Goal: Task Accomplishment & Management: Complete application form

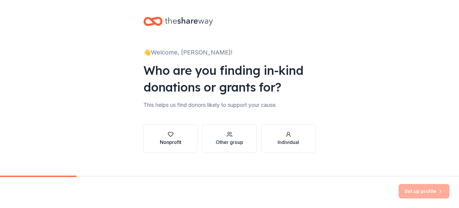
click at [177, 142] on div "Nonprofit" at bounding box center [171, 141] width 22 height 7
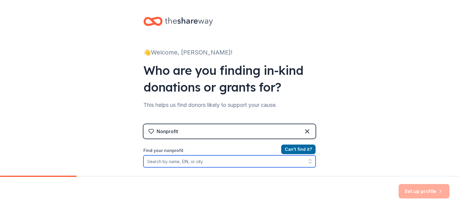
click at [181, 161] on input "Find your nonprofit" at bounding box center [229, 161] width 172 height 12
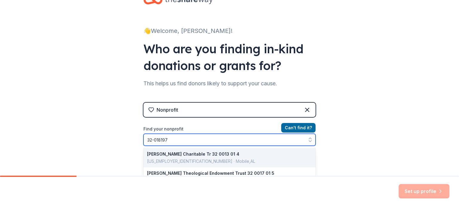
type input "[US_EMPLOYER_IDENTIFICATION_NUMBER]"
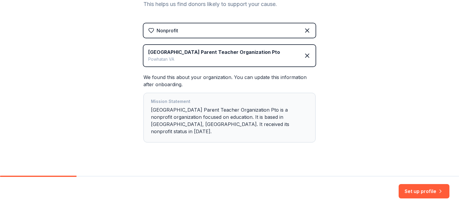
scroll to position [100, 0]
click at [421, 188] on button "Set up profile" at bounding box center [423, 191] width 51 height 14
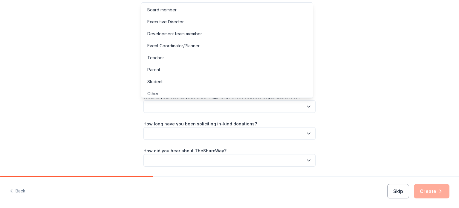
click at [233, 107] on button "button" at bounding box center [229, 106] width 172 height 13
click at [204, 57] on div "Teacher" at bounding box center [226, 58] width 169 height 12
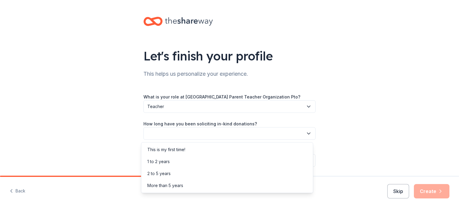
click at [201, 134] on button "button" at bounding box center [229, 133] width 172 height 13
click at [197, 147] on div "This is my first time!" at bounding box center [226, 149] width 169 height 12
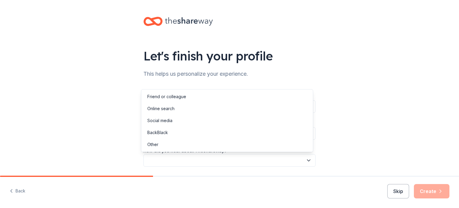
click at [198, 161] on button "button" at bounding box center [229, 160] width 172 height 13
click at [188, 106] on div "Online search" at bounding box center [226, 108] width 169 height 12
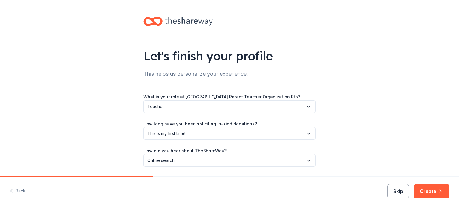
scroll to position [19, 0]
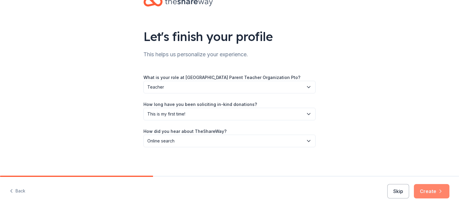
click at [438, 194] on button "Create" at bounding box center [432, 191] width 36 height 14
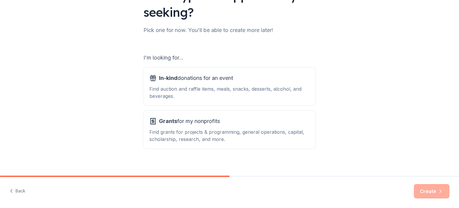
scroll to position [66, 0]
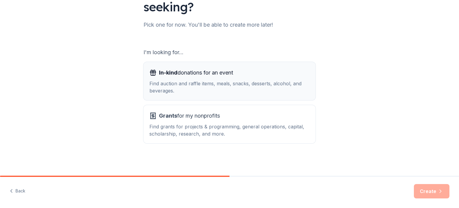
click at [293, 87] on div "Find auction and raffle items, meals, snacks, desserts, alcohol, and beverages." at bounding box center [229, 87] width 160 height 14
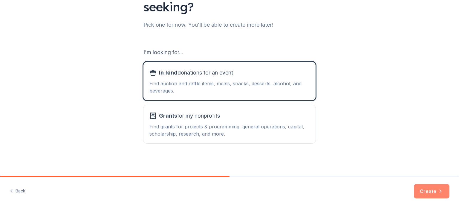
click at [426, 188] on button "Create" at bounding box center [432, 191] width 36 height 14
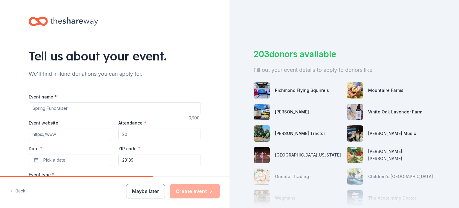
click at [131, 107] on input "Event name *" at bounding box center [115, 108] width 172 height 12
type input "Fall Festival"
click at [80, 128] on input "Event website" at bounding box center [70, 134] width 82 height 12
drag, startPoint x: 142, startPoint y: 131, endPoint x: 116, endPoint y: 130, distance: 26.0
click at [118, 130] on input "Attendance *" at bounding box center [159, 134] width 82 height 12
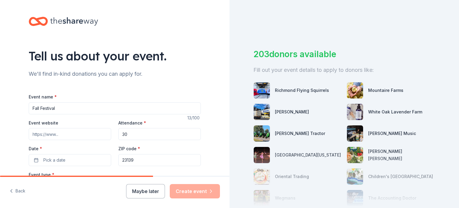
type input "3"
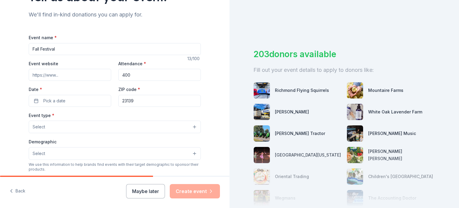
scroll to position [59, 0]
type input "400"
click at [74, 96] on button "Pick a date" at bounding box center [70, 100] width 82 height 12
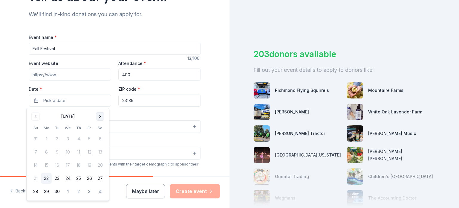
click at [98, 118] on button "Go to next month" at bounding box center [100, 116] width 8 height 8
click at [80, 165] on button "16" at bounding box center [78, 164] width 11 height 11
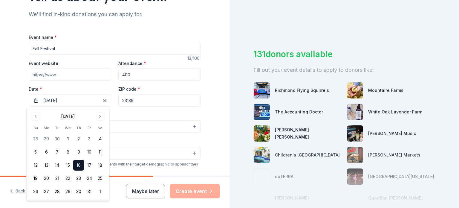
click at [145, 112] on div "Event type * Select" at bounding box center [115, 122] width 172 height 22
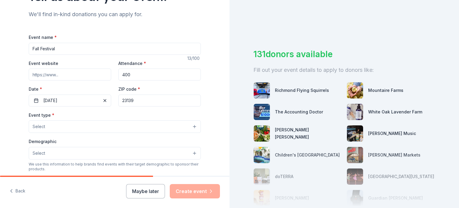
click at [64, 132] on button "Select" at bounding box center [115, 126] width 172 height 13
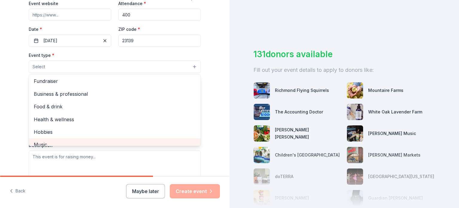
scroll to position [0, 0]
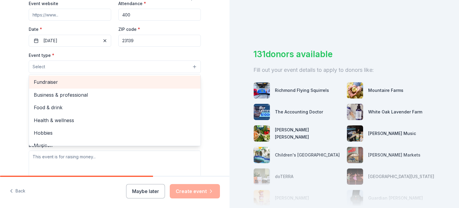
click at [70, 83] on span "Fundraiser" at bounding box center [115, 82] width 162 height 8
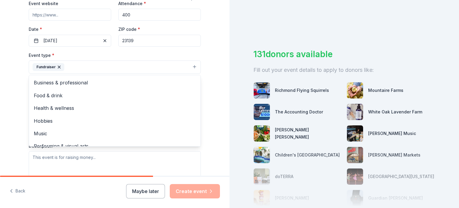
click at [132, 163] on div "Event type * Fundraiser Business & professional Food & drink Health & wellness …" at bounding box center [115, 114] width 172 height 126
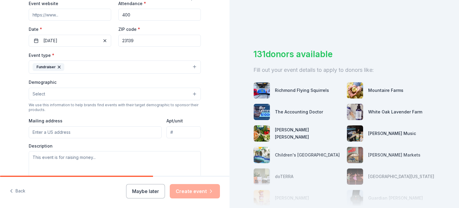
click at [88, 93] on button "Select" at bounding box center [115, 93] width 172 height 13
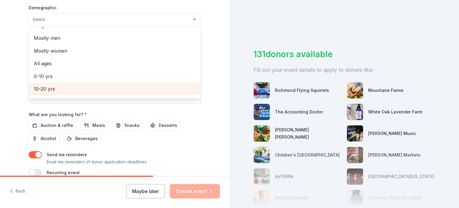
scroll to position [11, 0]
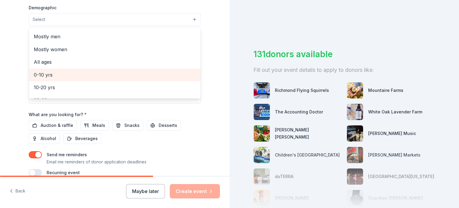
click at [87, 73] on span "0-10 yrs" at bounding box center [115, 75] width 162 height 8
click at [87, 73] on span "10-20 yrs" at bounding box center [115, 75] width 162 height 8
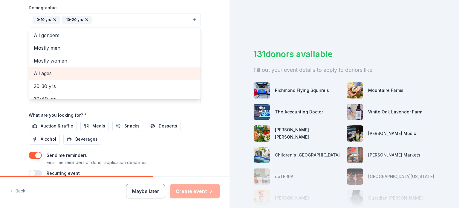
scroll to position [0, 0]
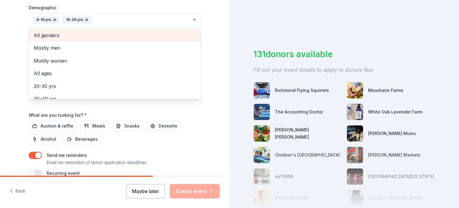
click at [89, 33] on span "All genders" at bounding box center [115, 35] width 162 height 8
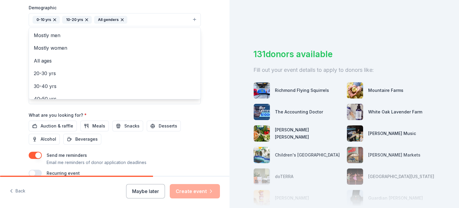
click at [171, 162] on div "Event name * Fall Festival 13 /100 Event website Attendance * 400 Date * [DATE]…" at bounding box center [115, 37] width 172 height 277
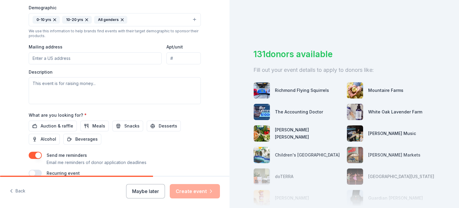
click at [73, 59] on input "Mailing address" at bounding box center [95, 58] width 133 height 12
type input "[STREET_ADDRESS][PERSON_NAME]"
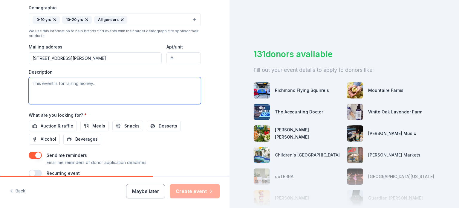
click at [82, 79] on textarea at bounding box center [115, 90] width 172 height 27
paste textarea "I am a 5th Grade Teacher at [GEOGRAPHIC_DATA]. Our school is a Title One school…"
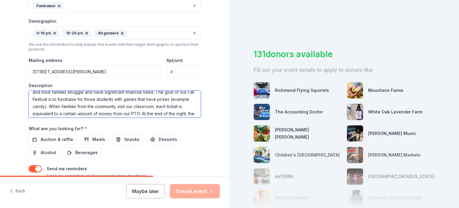
scroll to position [14, 0]
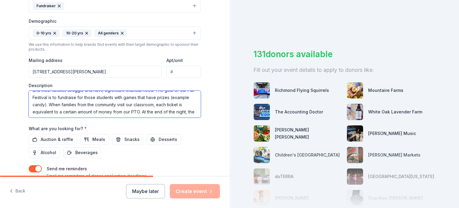
click at [75, 105] on textarea "I am a 5th Grade Teacher at [GEOGRAPHIC_DATA]. Our school is a Title One school…" at bounding box center [115, 103] width 172 height 27
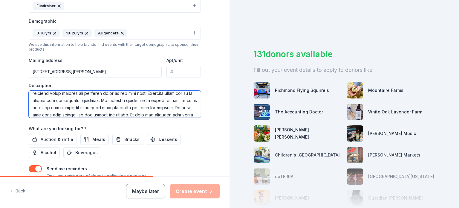
scroll to position [61, 0]
click at [48, 107] on textarea at bounding box center [115, 103] width 172 height 27
click at [176, 100] on textarea at bounding box center [115, 103] width 172 height 27
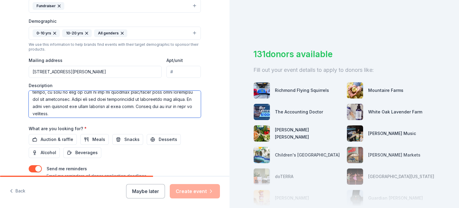
scroll to position [79, 0]
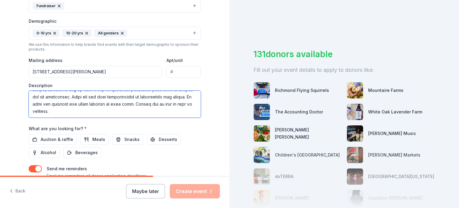
click at [158, 110] on textarea at bounding box center [115, 103] width 172 height 27
click at [182, 104] on textarea at bounding box center [115, 103] width 172 height 27
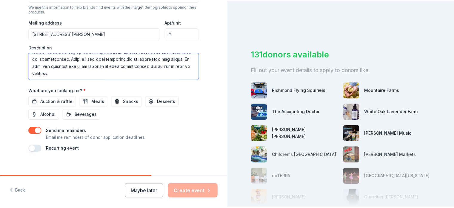
scroll to position [223, 0]
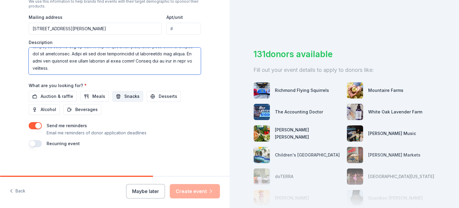
type textarea "I am a 5th Grade Teacher at [GEOGRAPHIC_DATA]. Our school is a Title One school…"
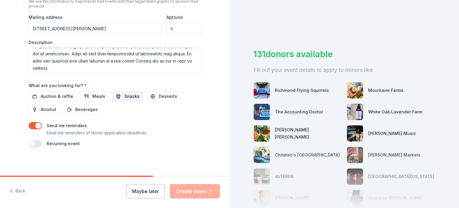
click at [125, 97] on span "Snacks" at bounding box center [131, 96] width 15 height 7
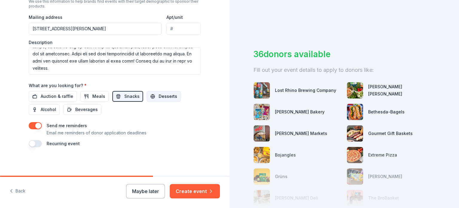
click at [148, 94] on button "Desserts" at bounding box center [164, 96] width 34 height 11
click at [65, 100] on button "Auction & raffle" at bounding box center [53, 96] width 48 height 11
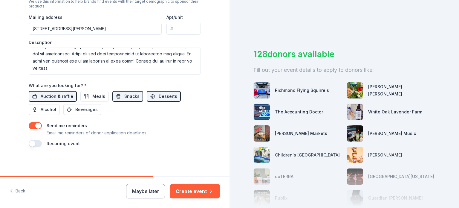
click at [64, 93] on span "Auction & raffle" at bounding box center [57, 96] width 33 height 7
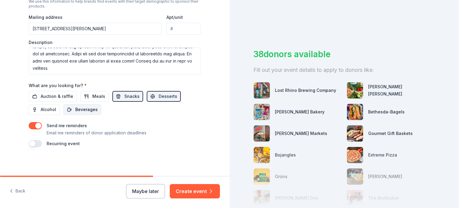
click at [78, 110] on span "Beverages" at bounding box center [86, 109] width 22 height 7
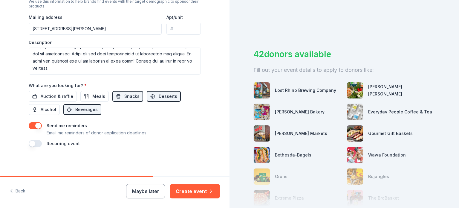
click at [82, 111] on span "Beverages" at bounding box center [86, 109] width 22 height 7
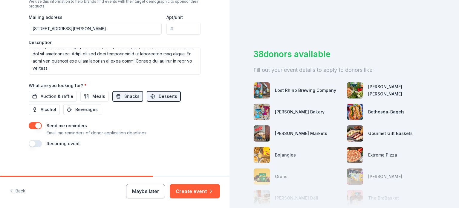
click at [35, 126] on button "button" at bounding box center [35, 125] width 13 height 7
click at [30, 143] on button "button" at bounding box center [35, 143] width 13 height 7
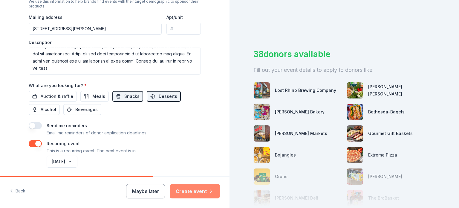
click at [192, 193] on button "Create event" at bounding box center [195, 191] width 50 height 14
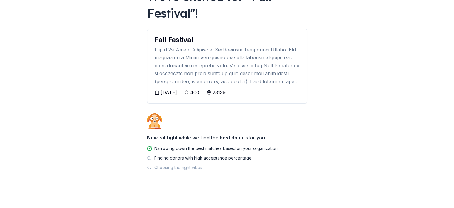
scroll to position [50, 0]
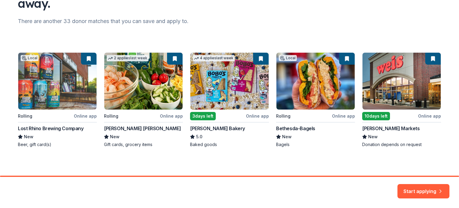
scroll to position [70, 0]
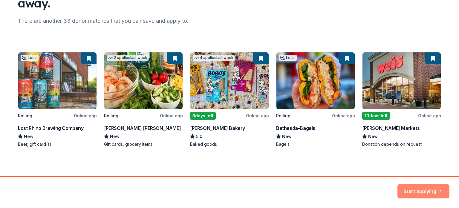
click at [423, 189] on button "Start applying" at bounding box center [423, 187] width 52 height 14
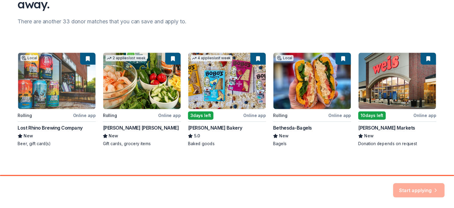
scroll to position [0, 0]
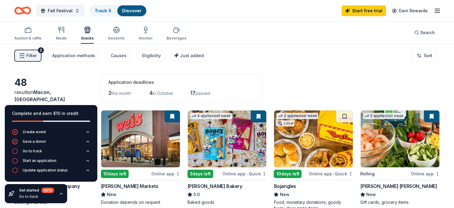
click at [280, 82] on div "48 results in [GEOGRAPHIC_DATA], [GEOGRAPHIC_DATA] Application deadlines 2 this…" at bounding box center [227, 87] width 426 height 29
click at [124, 38] on div "Desserts" at bounding box center [116, 38] width 16 height 5
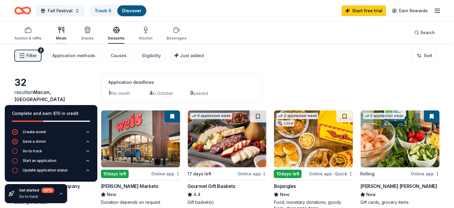
click at [65, 32] on icon "button" at bounding box center [61, 29] width 7 height 7
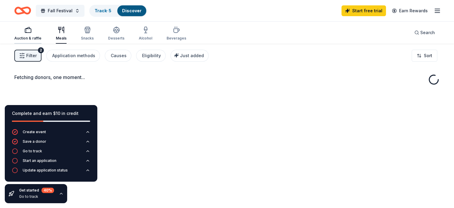
click at [42, 28] on div "button" at bounding box center [27, 29] width 27 height 7
click at [42, 30] on div "button" at bounding box center [27, 29] width 27 height 7
click at [32, 27] on icon "button" at bounding box center [27, 29] width 7 height 7
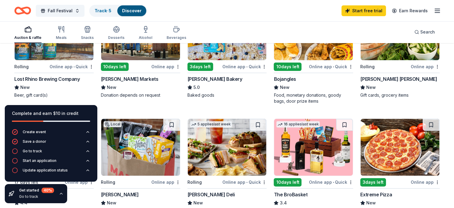
scroll to position [117, 0]
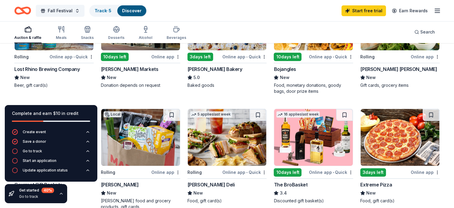
click at [234, 18] on div "Fall Festival Track · 5 Discover Start free trial Earn Rewards" at bounding box center [227, 10] width 454 height 21
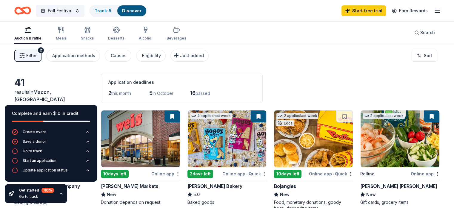
click at [30, 13] on icon "Home" at bounding box center [25, 10] width 9 height 6
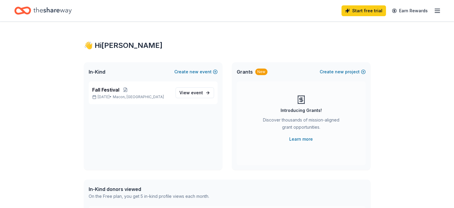
click at [434, 10] on icon "button" at bounding box center [437, 10] width 7 height 7
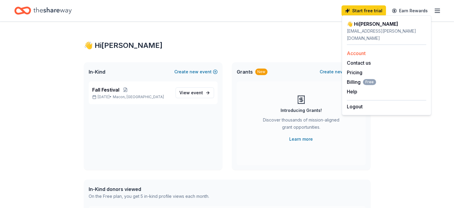
click at [362, 50] on link "Account" at bounding box center [356, 53] width 19 height 6
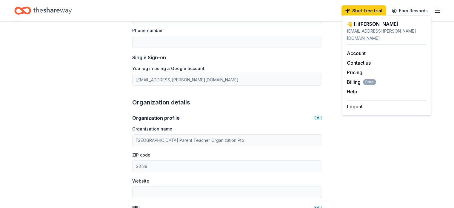
scroll to position [213, 0]
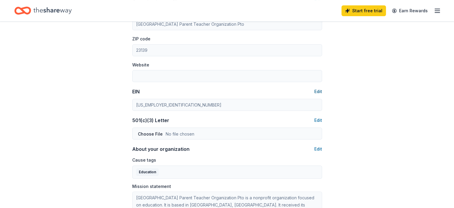
click at [318, 92] on button "Edit" at bounding box center [318, 91] width 8 height 7
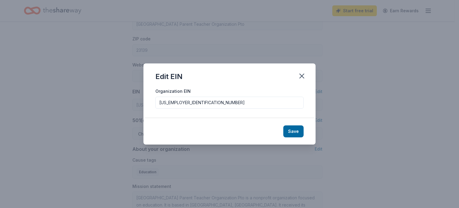
drag, startPoint x: 222, startPoint y: 105, endPoint x: 99, endPoint y: 101, distance: 123.4
click at [99, 101] on div "Edit EIN Organization EIN [US_EMPLOYER_IDENTIFICATION_NUMBER] Save" at bounding box center [229, 104] width 459 height 208
click at [302, 128] on button "Save" at bounding box center [293, 131] width 20 height 12
click at [293, 131] on div "Save" at bounding box center [229, 131] width 172 height 26
click at [303, 71] on button "button" at bounding box center [301, 75] width 13 height 13
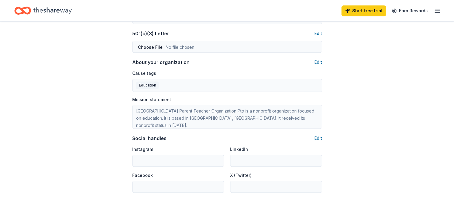
scroll to position [300, 0]
click at [434, 12] on icon "button" at bounding box center [437, 10] width 7 height 7
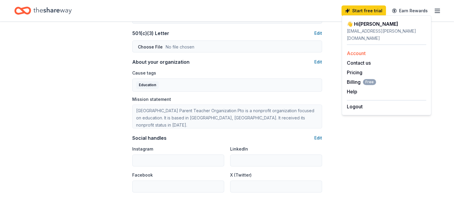
click at [369, 50] on div "Account" at bounding box center [386, 53] width 79 height 7
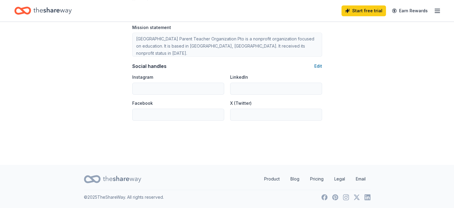
scroll to position [371, 0]
click at [360, 180] on link "Email" at bounding box center [360, 179] width 19 height 12
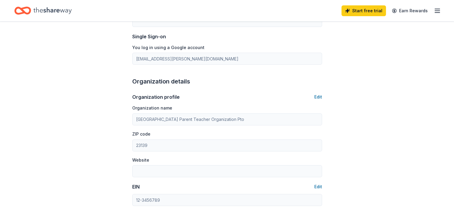
scroll to position [0, 0]
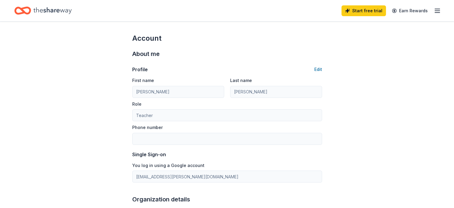
click at [426, 5] on div "Start free trial Earn Rewards" at bounding box center [391, 11] width 99 height 14
click at [434, 7] on icon "button" at bounding box center [437, 10] width 7 height 7
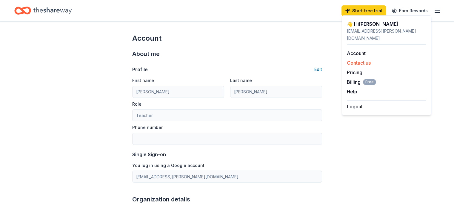
click at [353, 59] on button "Contact us" at bounding box center [359, 62] width 24 height 7
